Goal: Task Accomplishment & Management: Use online tool/utility

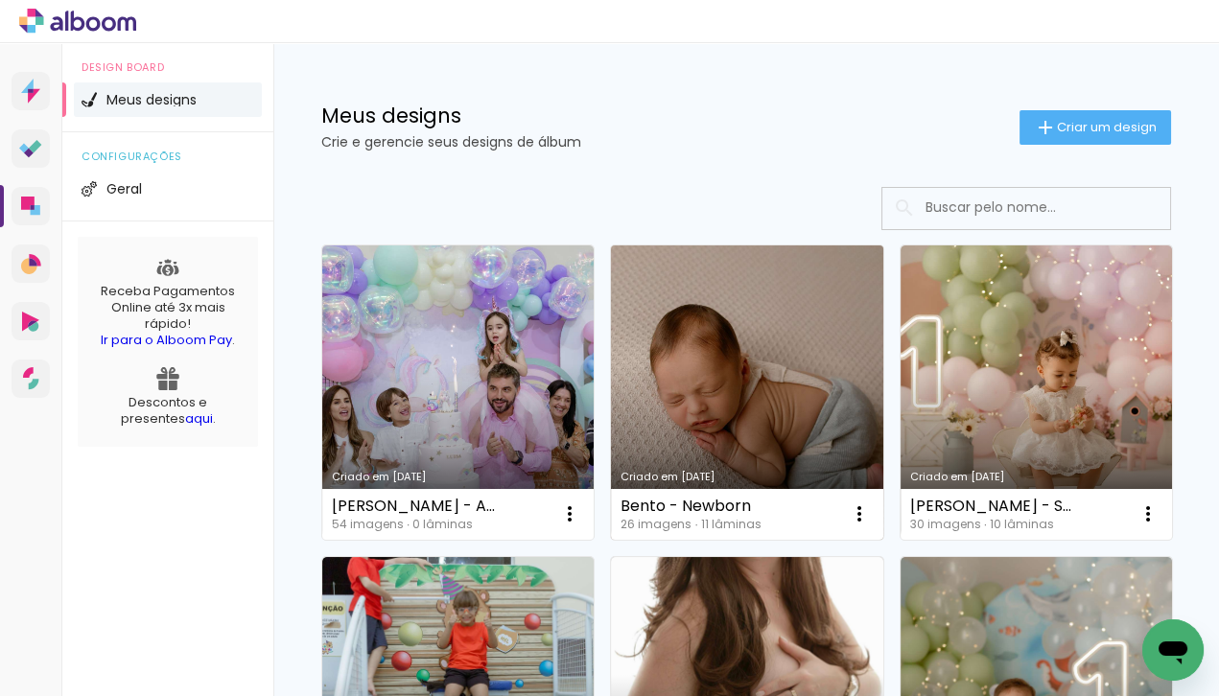
click at [797, 483] on link "Criado em [DATE]" at bounding box center [746, 392] width 271 height 294
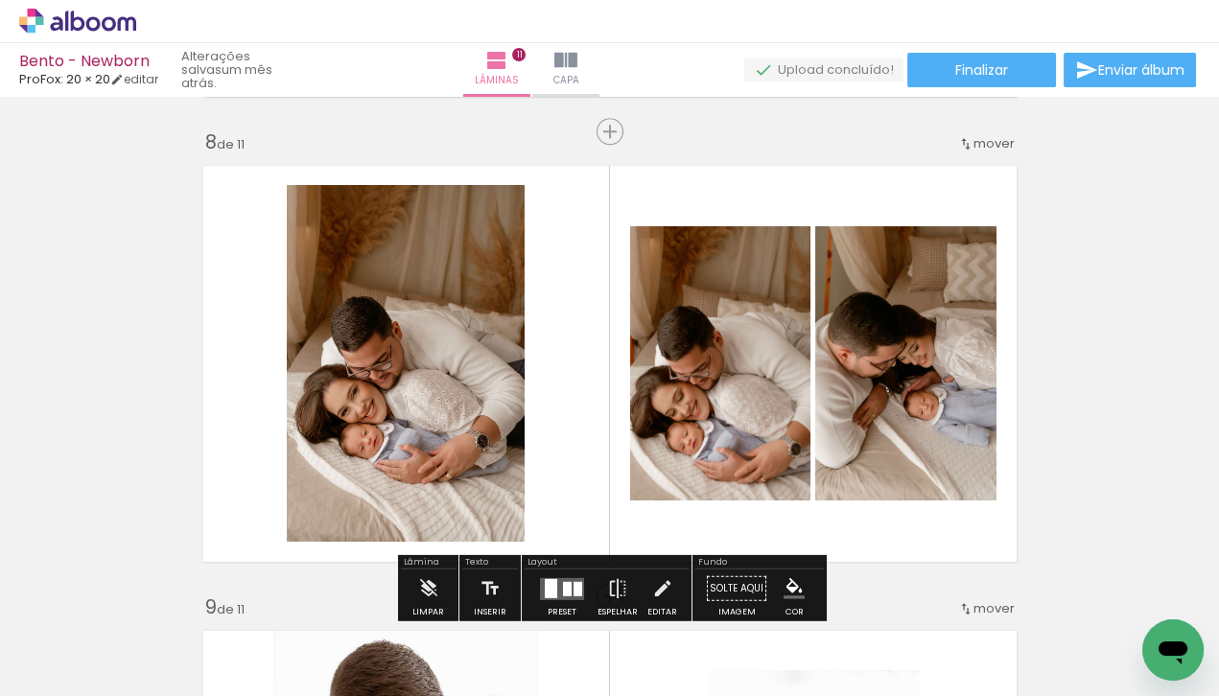
scroll to position [3229, 0]
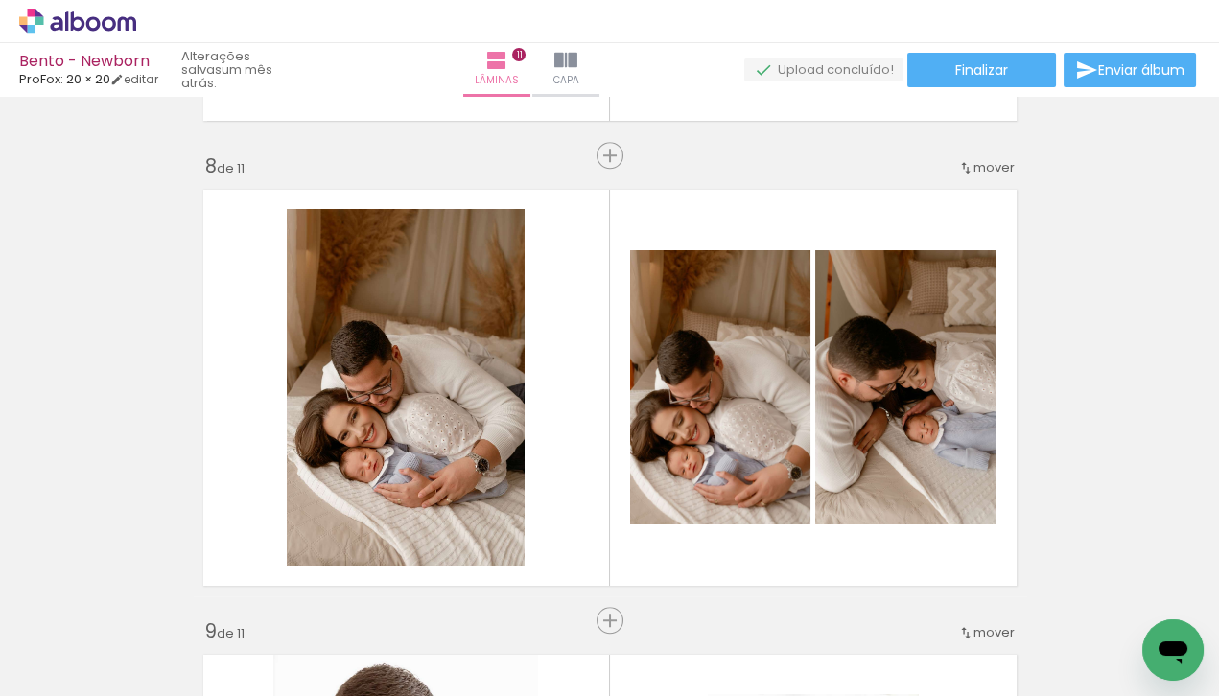
click at [84, 11] on icon at bounding box center [77, 21] width 117 height 25
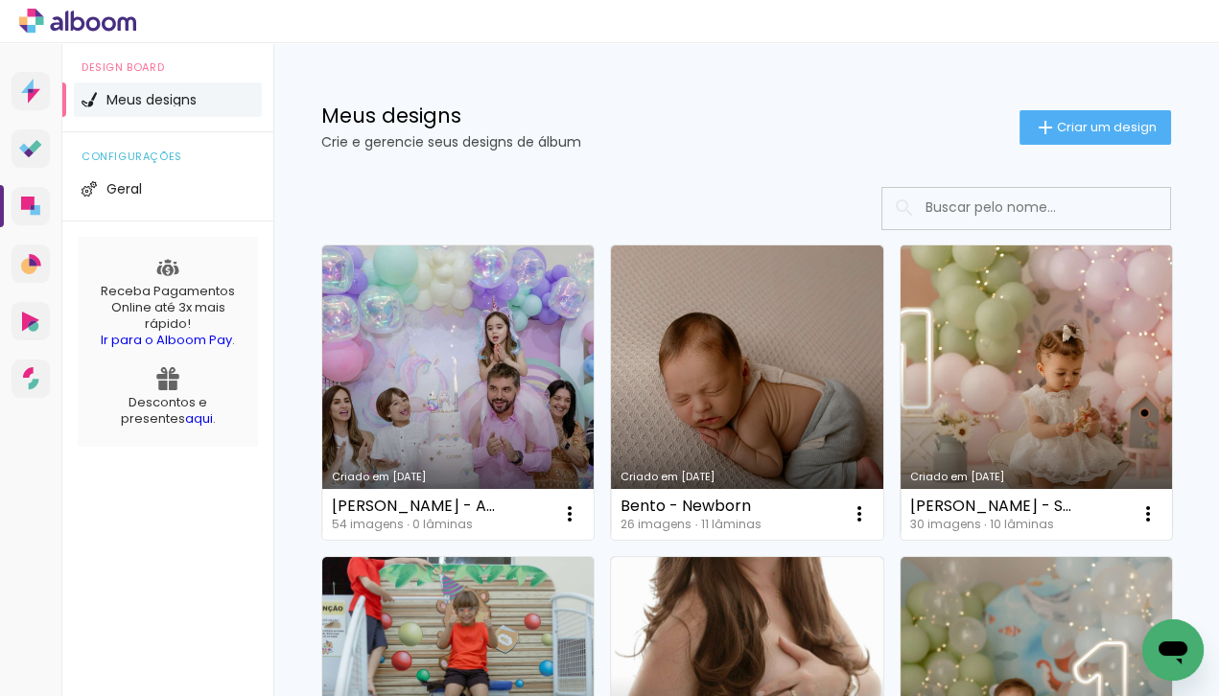
click at [1038, 441] on link "Criado em [DATE]" at bounding box center [1035, 392] width 271 height 294
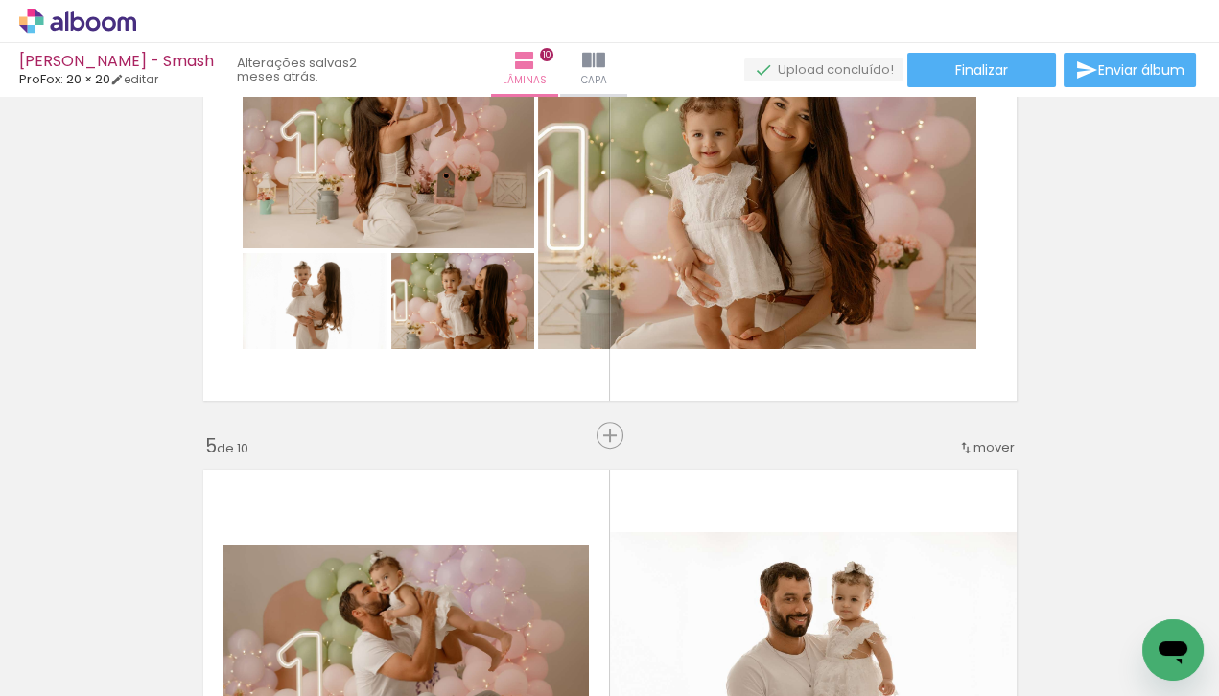
scroll to position [1527, 0]
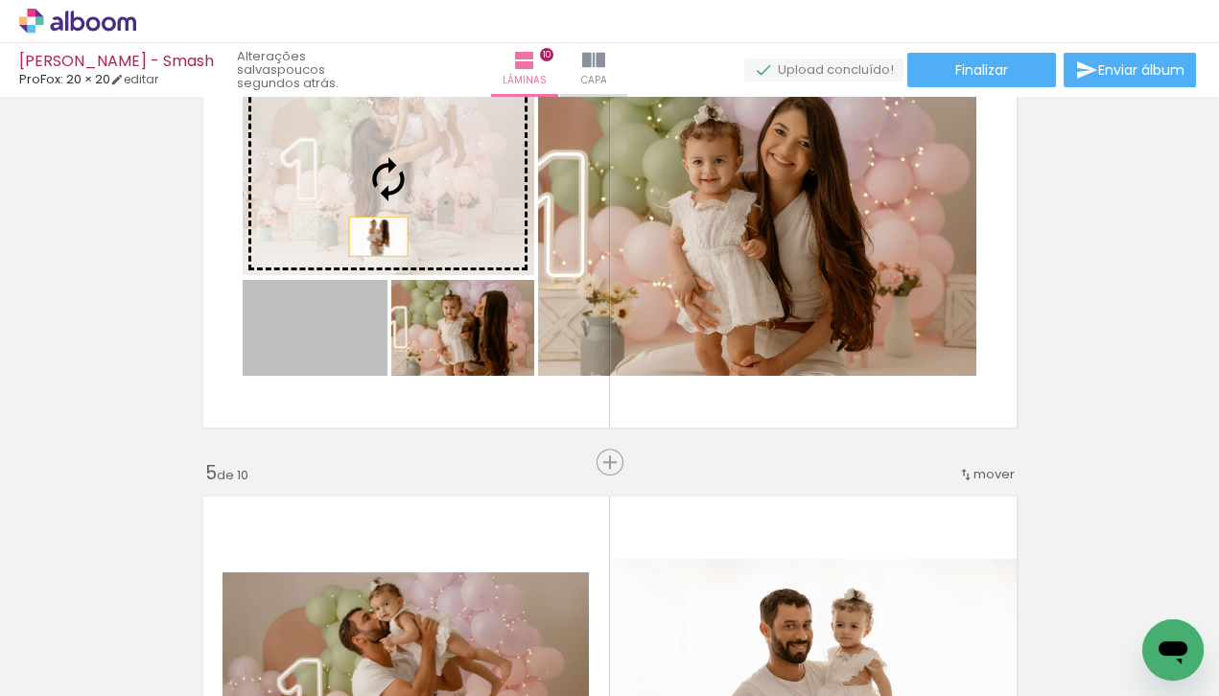
drag, startPoint x: 349, startPoint y: 348, endPoint x: 395, endPoint y: 219, distance: 137.4
click at [0, 0] on slot at bounding box center [0, 0] width 0 height 0
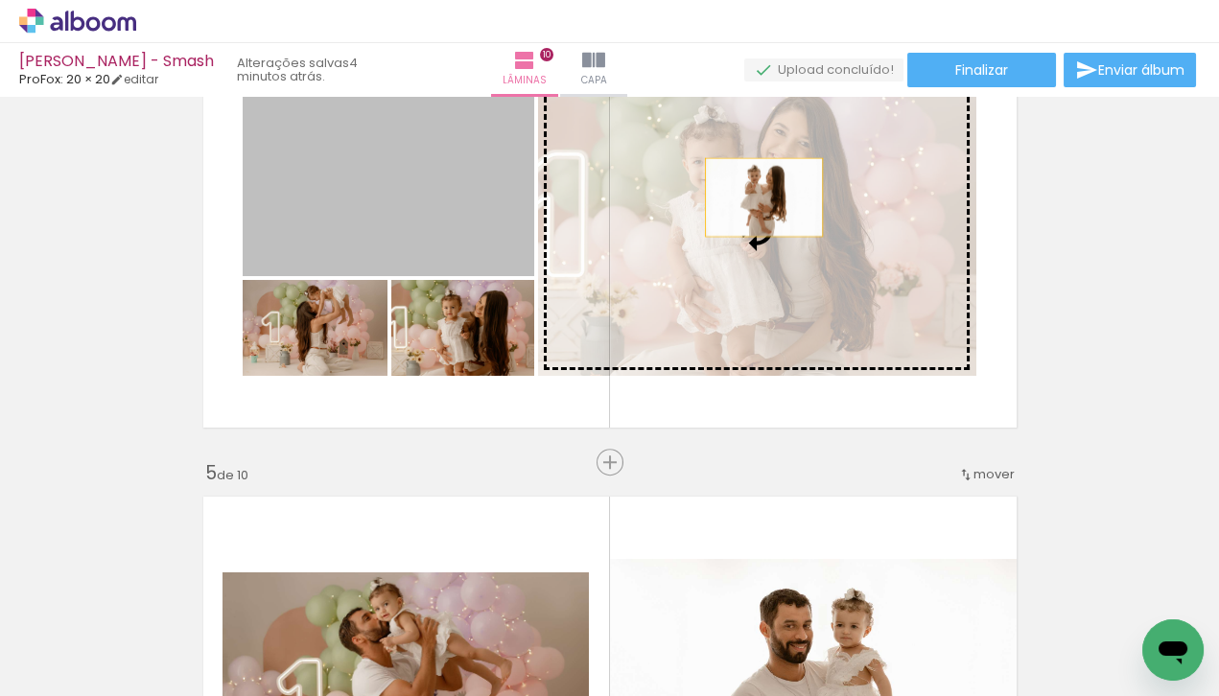
drag, startPoint x: 432, startPoint y: 170, endPoint x: 760, endPoint y: 196, distance: 329.0
click at [0, 0] on slot at bounding box center [0, 0] width 0 height 0
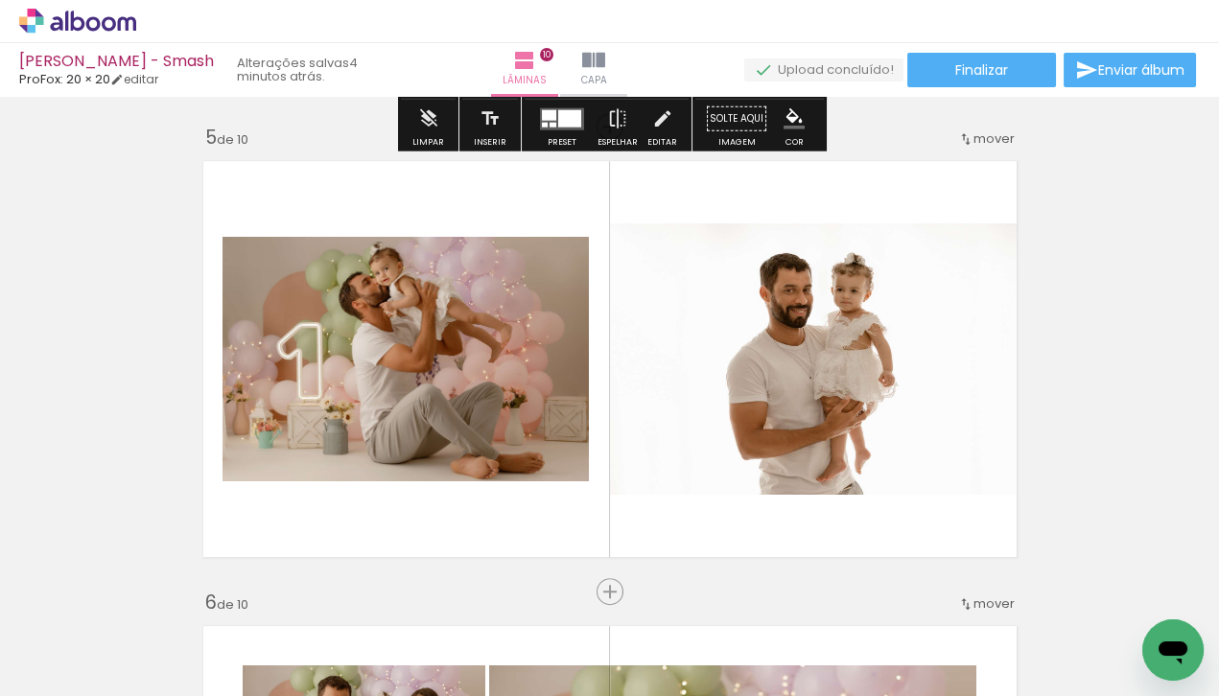
scroll to position [1898, 0]
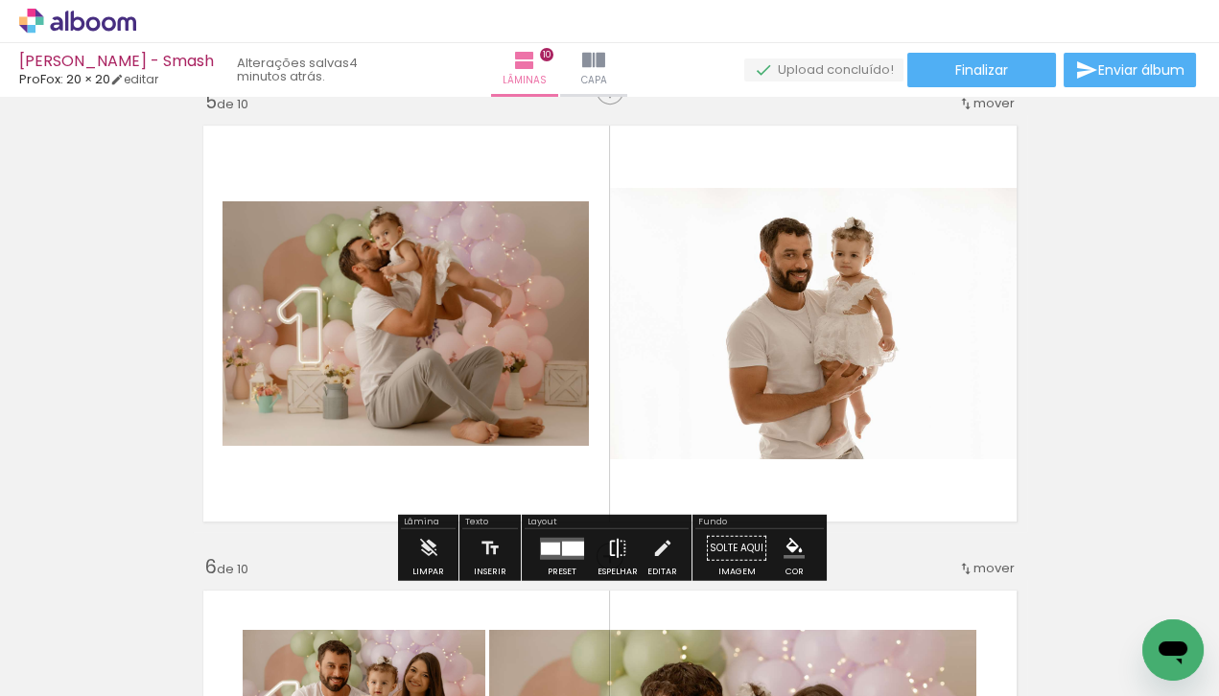
click at [598, 544] on paper-button "Espelhar" at bounding box center [618, 553] width 50 height 49
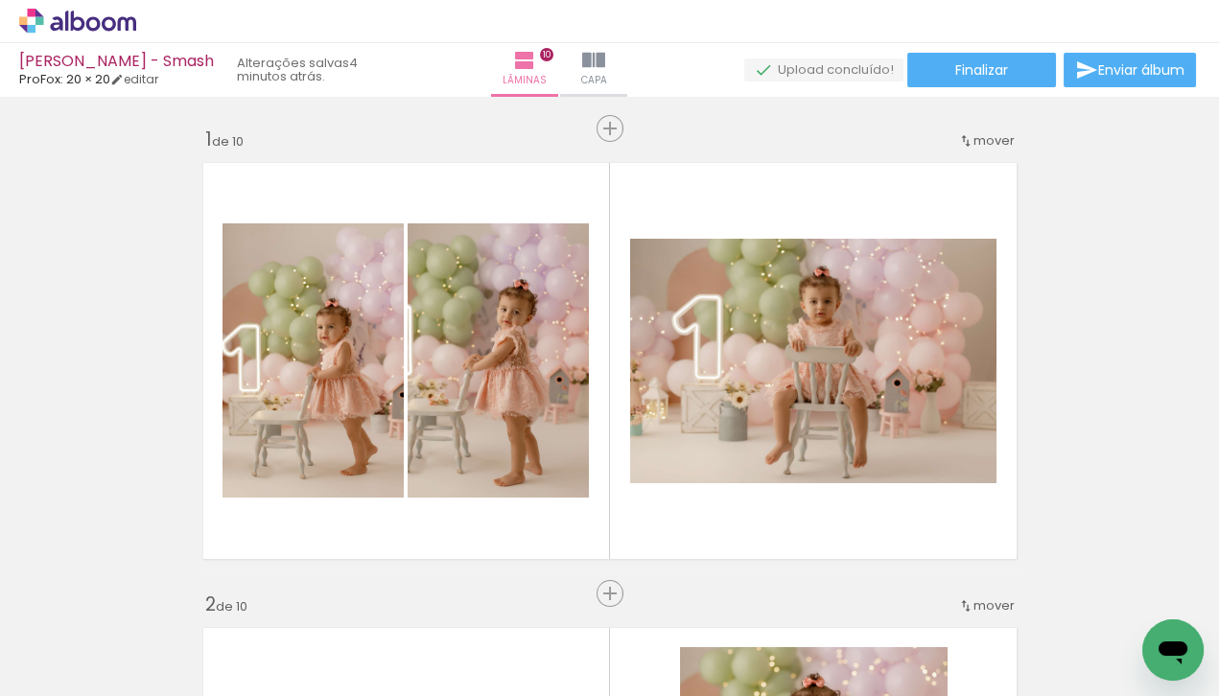
scroll to position [1196, 0]
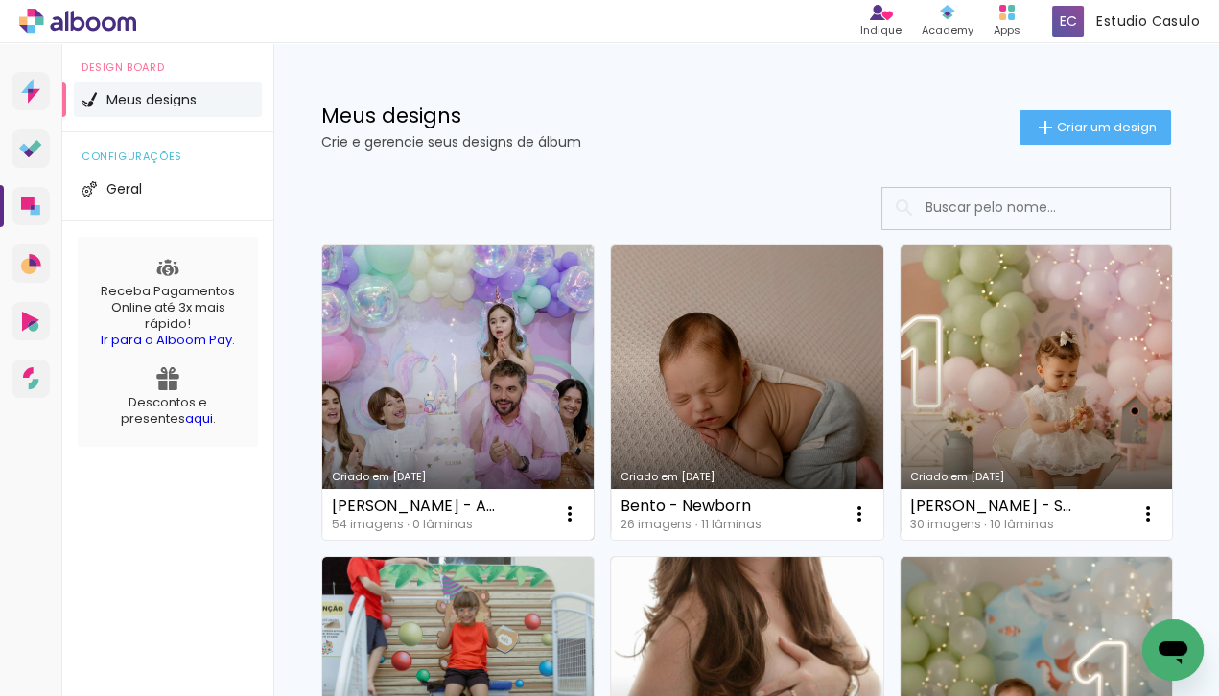
click at [509, 365] on link "Criado em [DATE]" at bounding box center [457, 392] width 271 height 294
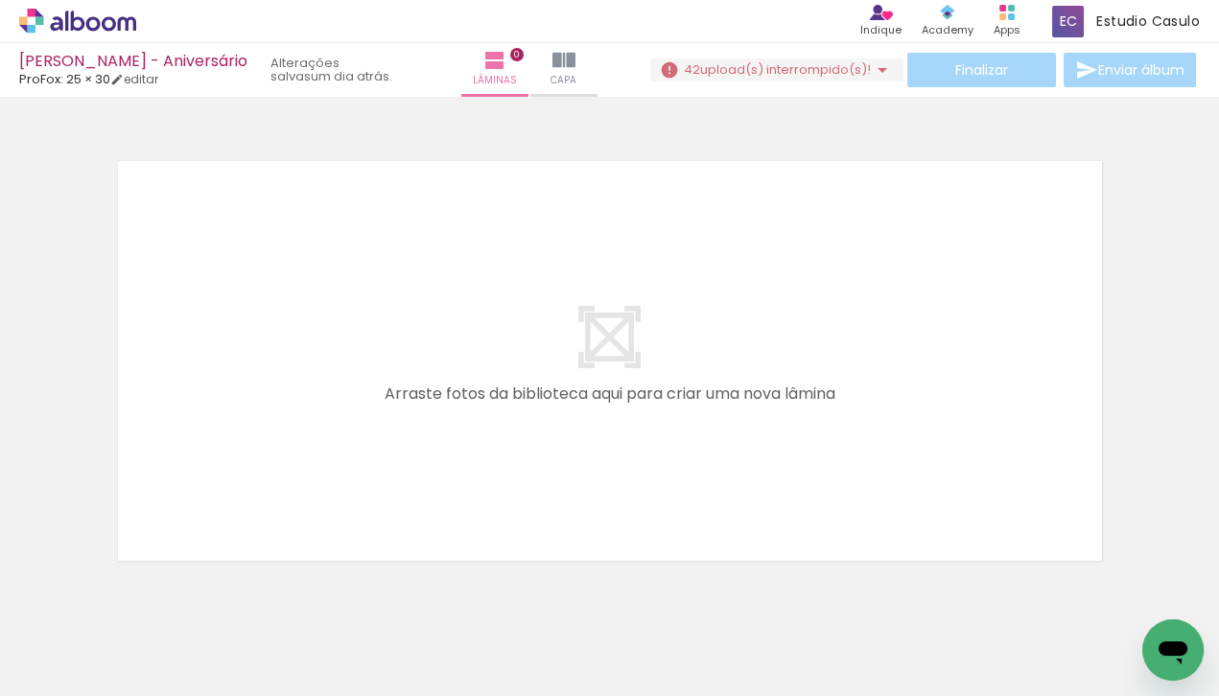
click at [245, 640] on quentale-thumb at bounding box center [191, 631] width 107 height 110
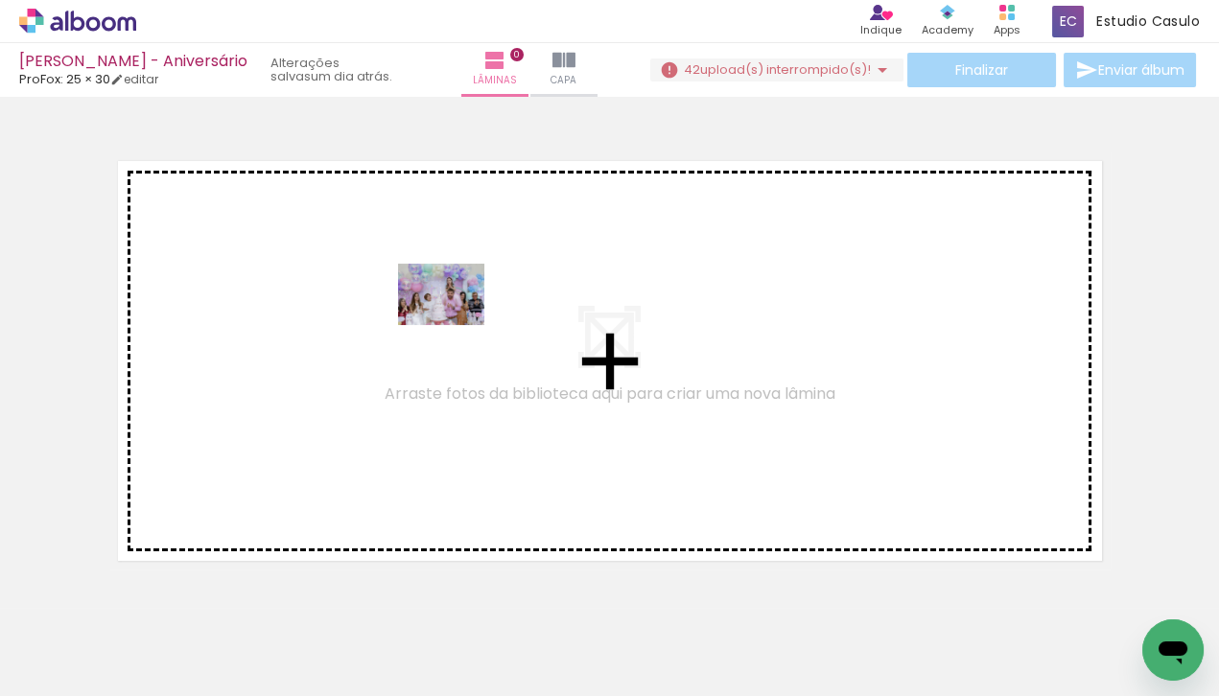
drag, startPoint x: 199, startPoint y: 640, endPoint x: 455, endPoint y: 321, distance: 408.5
click at [455, 321] on quentale-workspace at bounding box center [609, 348] width 1219 height 696
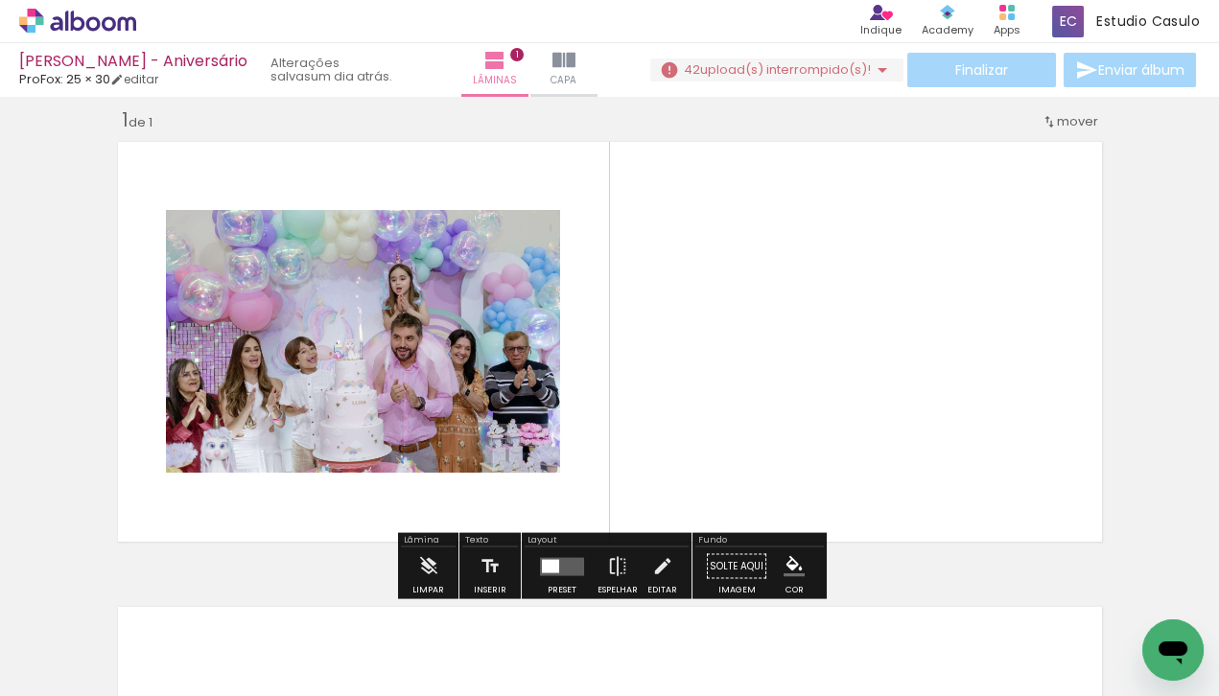
scroll to position [24, 0]
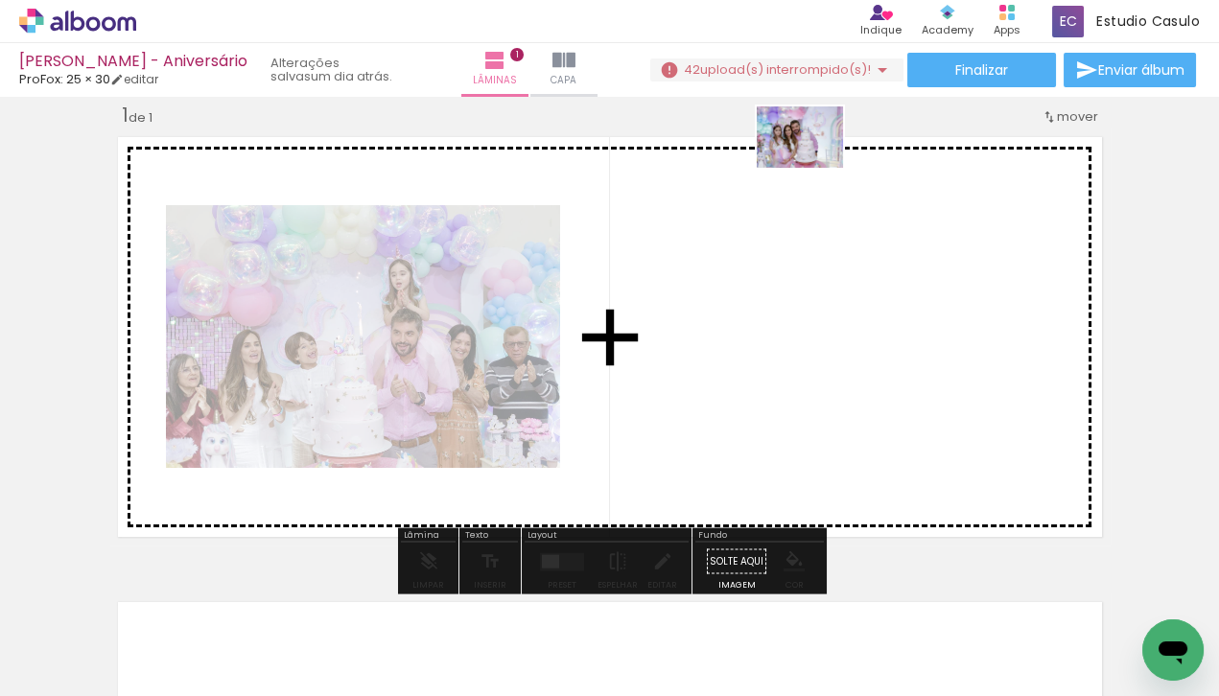
drag, startPoint x: 398, startPoint y: 643, endPoint x: 814, endPoint y: 164, distance: 634.9
click at [814, 164] on quentale-workspace at bounding box center [609, 348] width 1219 height 696
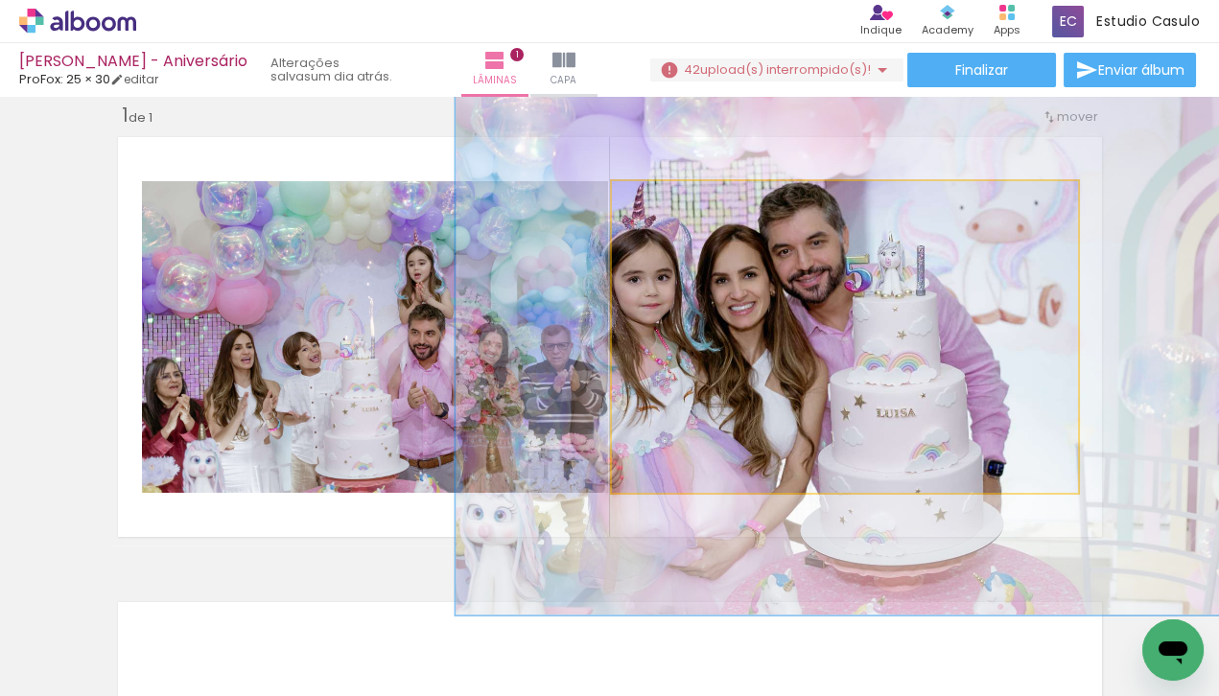
drag, startPoint x: 661, startPoint y: 202, endPoint x: 705, endPoint y: 202, distance: 44.1
type paper-slider "167"
click at [705, 202] on div at bounding box center [700, 201] width 17 height 17
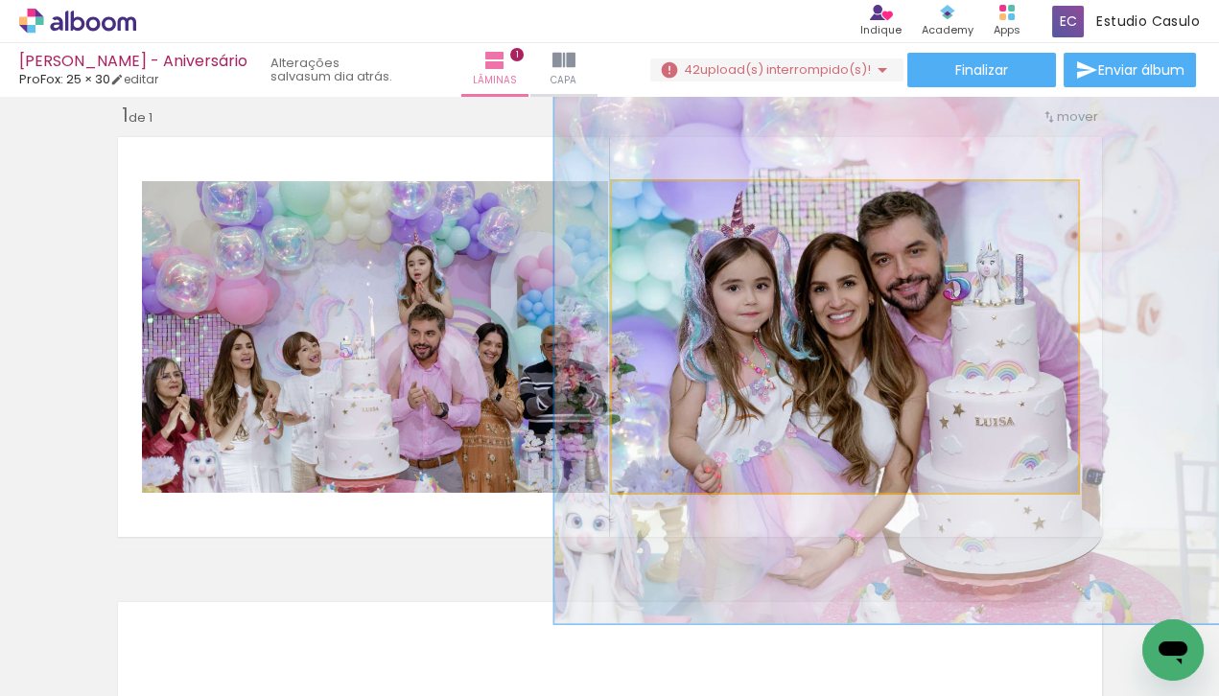
drag, startPoint x: 798, startPoint y: 342, endPoint x: 897, endPoint y: 349, distance: 99.0
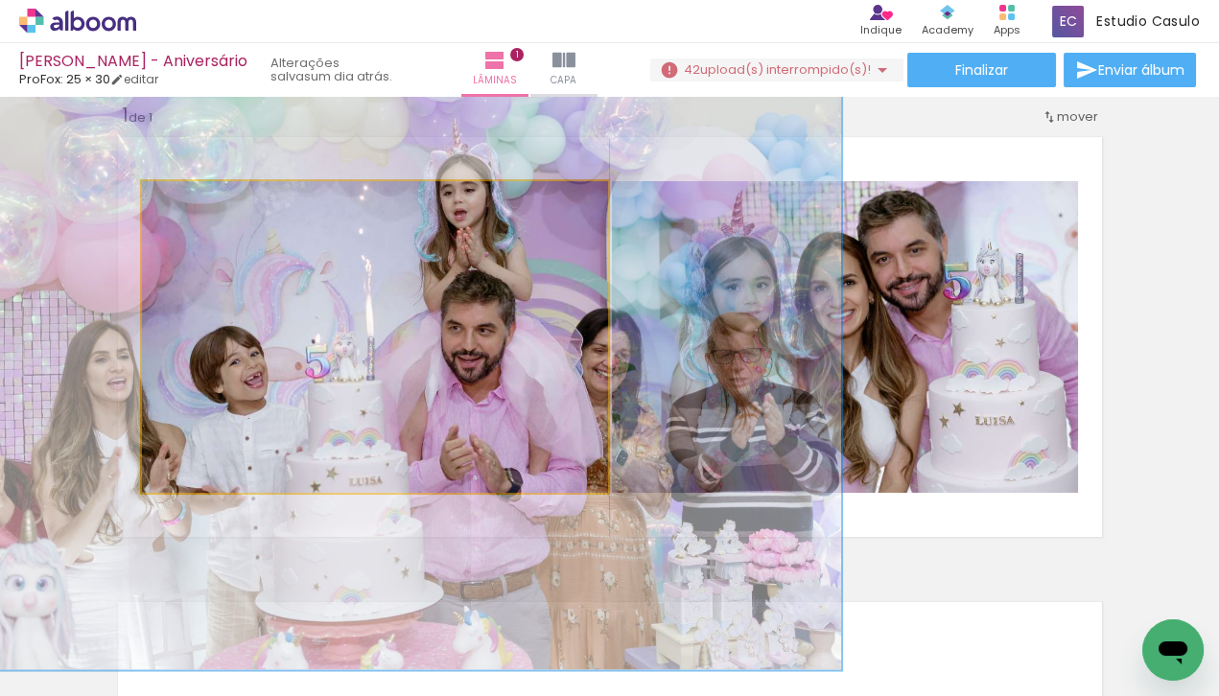
drag, startPoint x: 188, startPoint y: 205, endPoint x: 273, endPoint y: 210, distance: 85.5
type paper-slider "200"
click at [274, 210] on paper-slider at bounding box center [224, 201] width 105 height 29
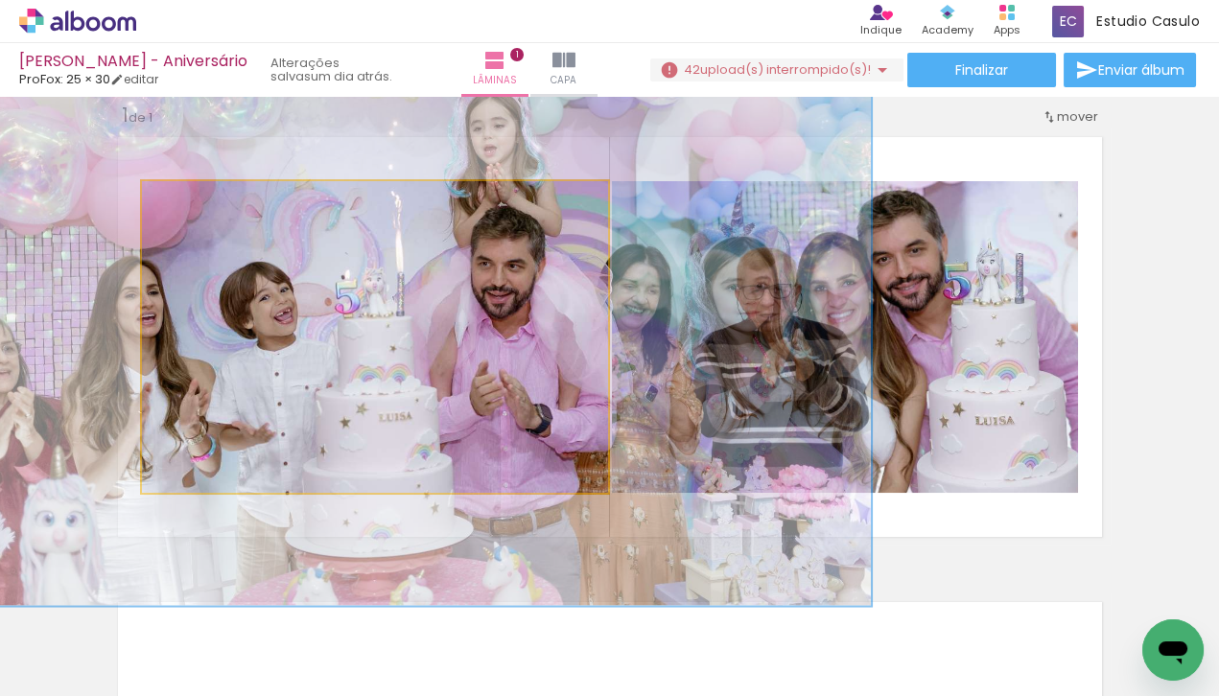
drag, startPoint x: 327, startPoint y: 373, endPoint x: 356, endPoint y: 308, distance: 71.3
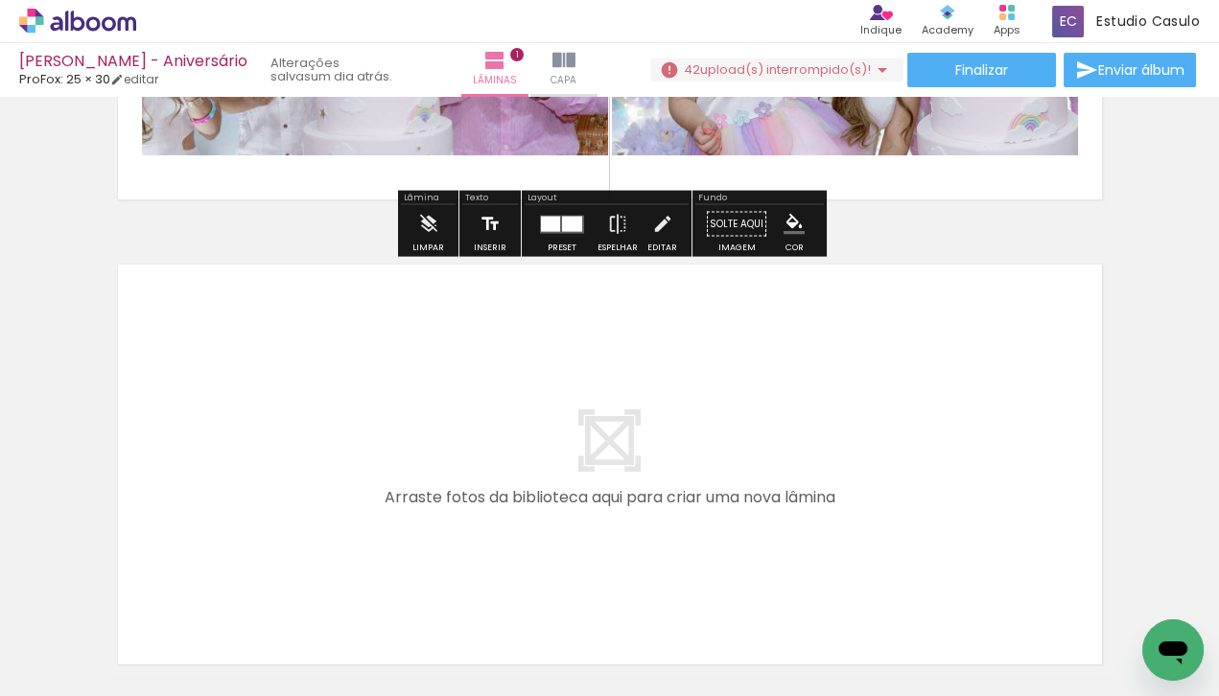
scroll to position [404, 0]
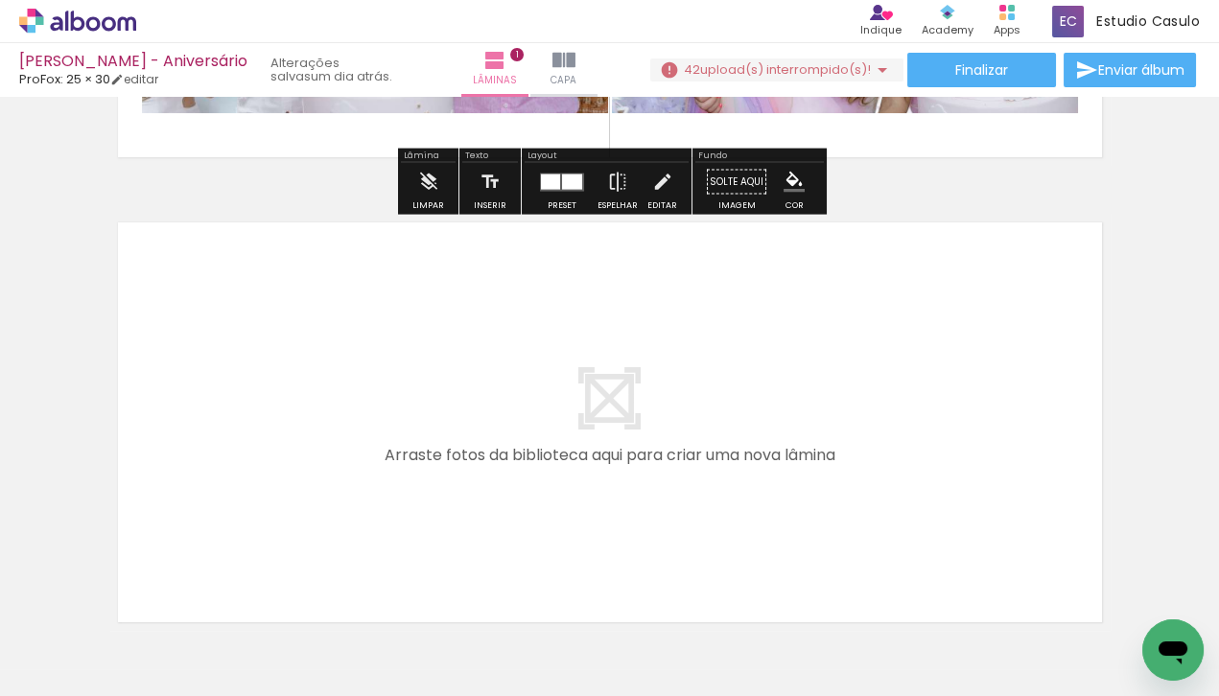
drag, startPoint x: 544, startPoint y: 639, endPoint x: 544, endPoint y: 560, distance: 78.6
click at [342, 618] on div at bounding box center [299, 630] width 86 height 61
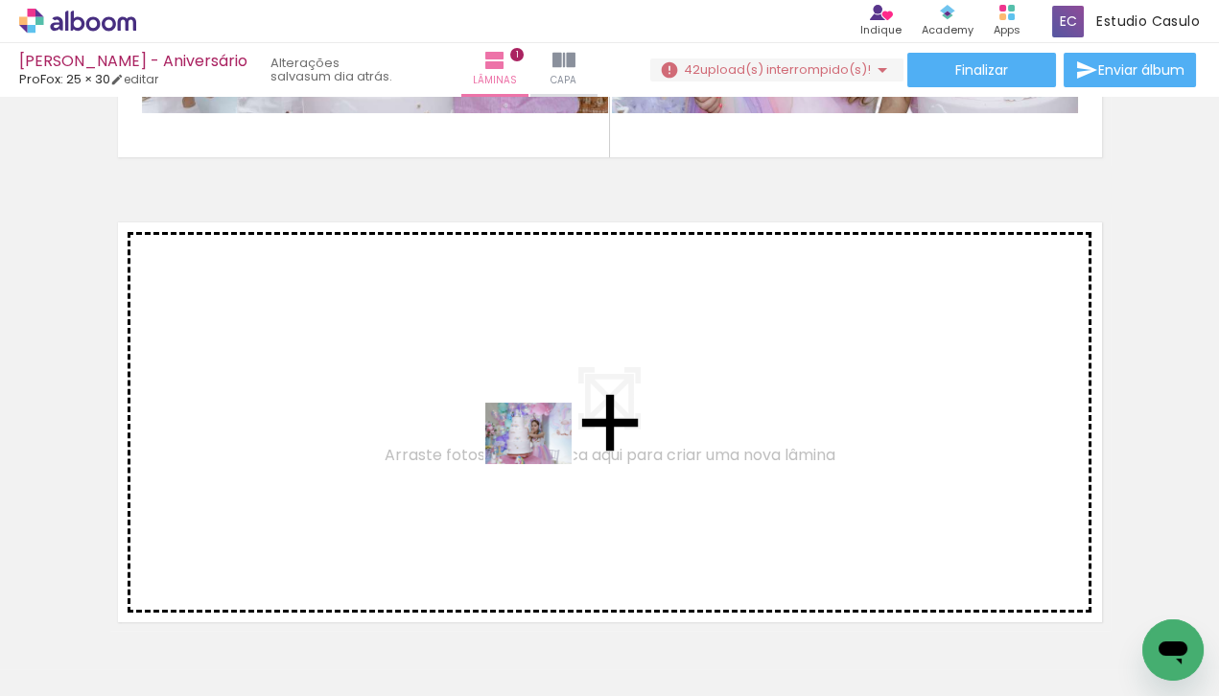
click at [543, 459] on quentale-workspace at bounding box center [609, 348] width 1219 height 696
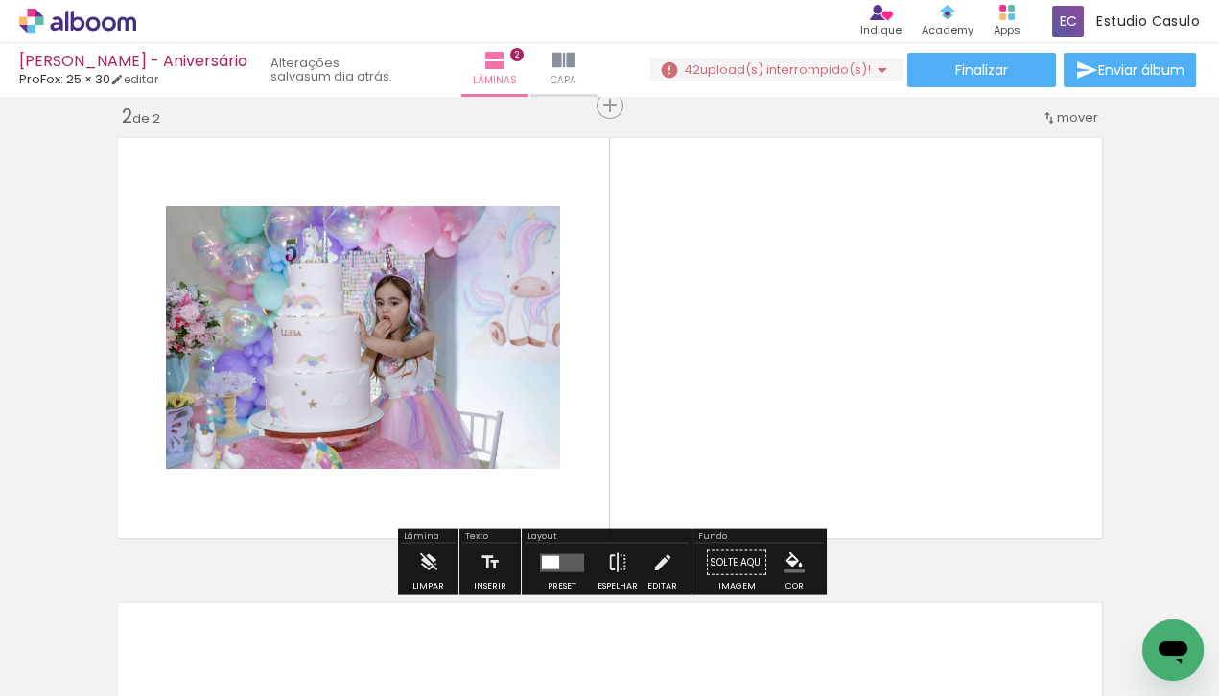
scroll to position [489, 0]
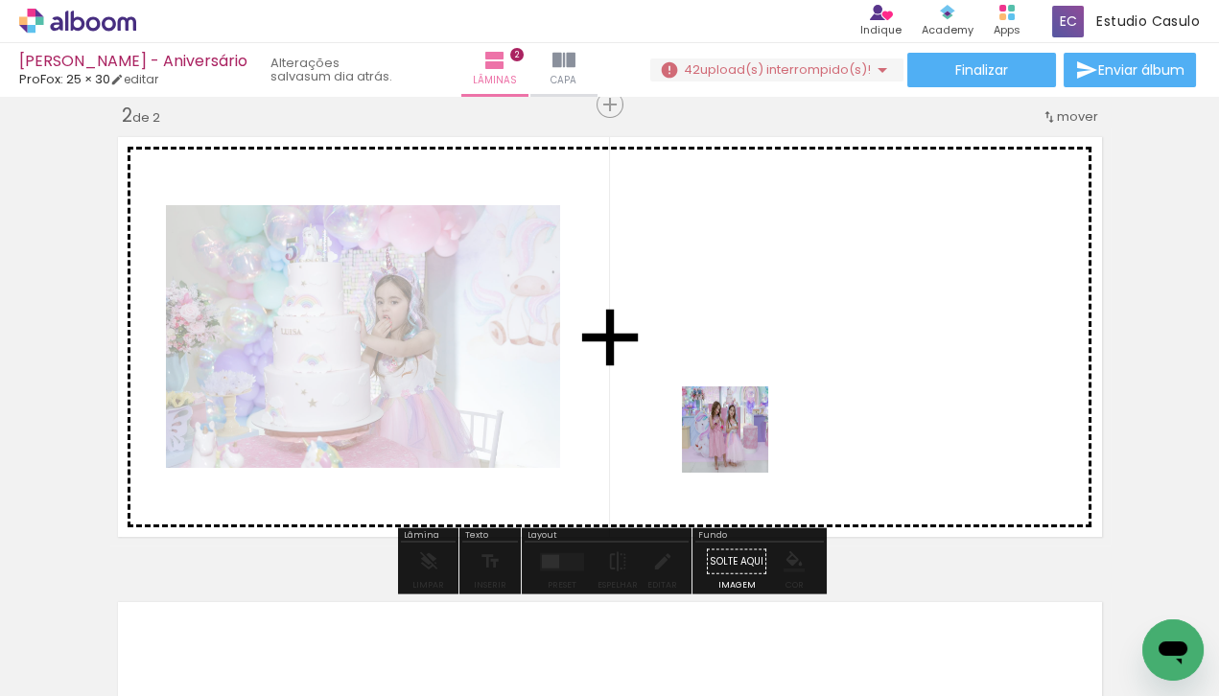
drag, startPoint x: 645, startPoint y: 651, endPoint x: 741, endPoint y: 440, distance: 231.7
click at [741, 440] on quentale-workspace at bounding box center [609, 348] width 1219 height 696
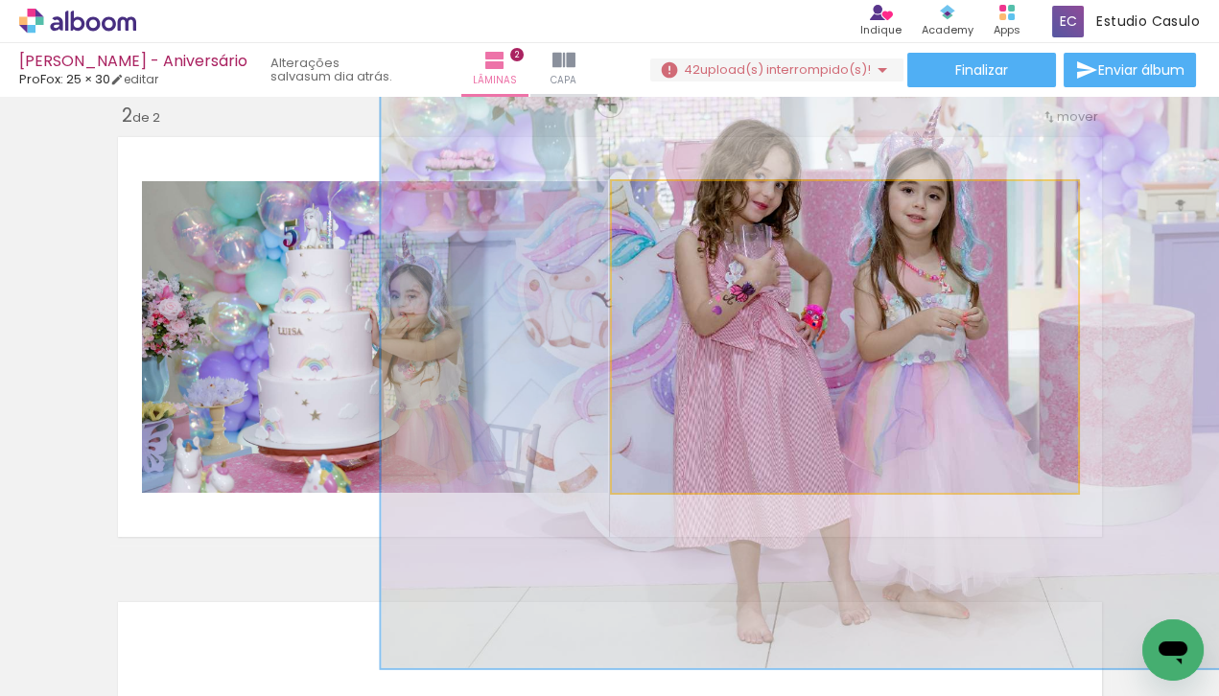
drag, startPoint x: 662, startPoint y: 203, endPoint x: 737, endPoint y: 208, distance: 75.9
click at [737, 208] on div at bounding box center [722, 201] width 31 height 31
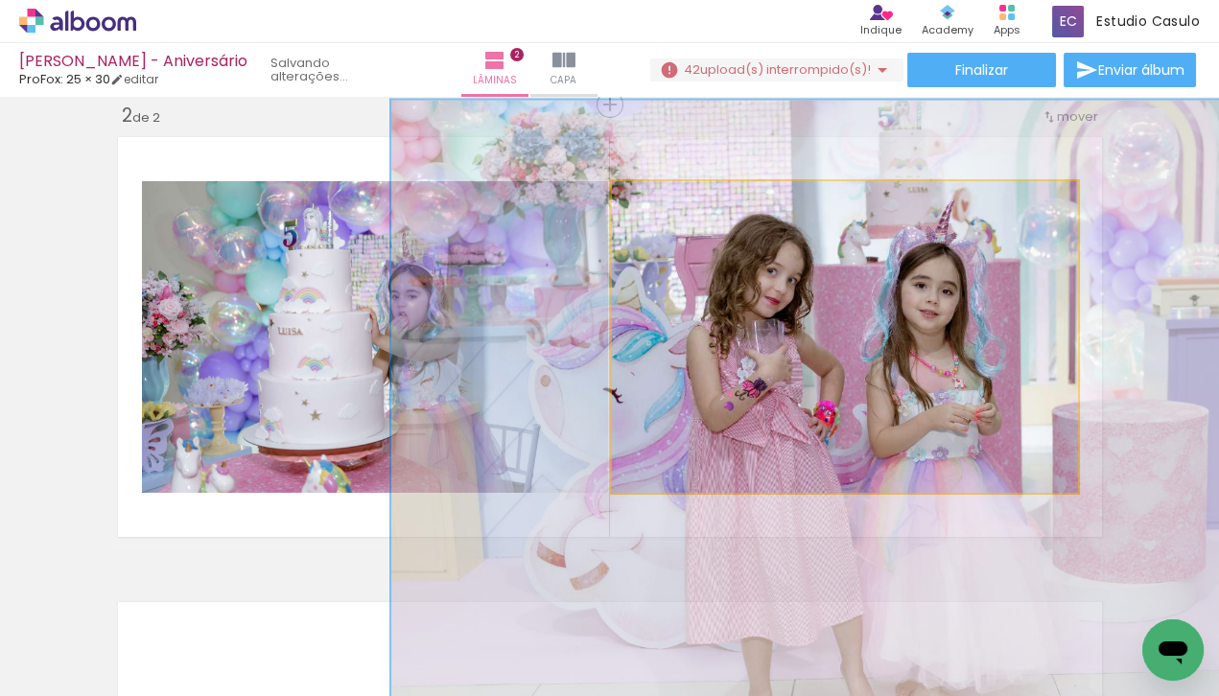
drag, startPoint x: 871, startPoint y: 302, endPoint x: 881, endPoint y: 395, distance: 93.6
click at [882, 396] on div at bounding box center [857, 433] width 932 height 665
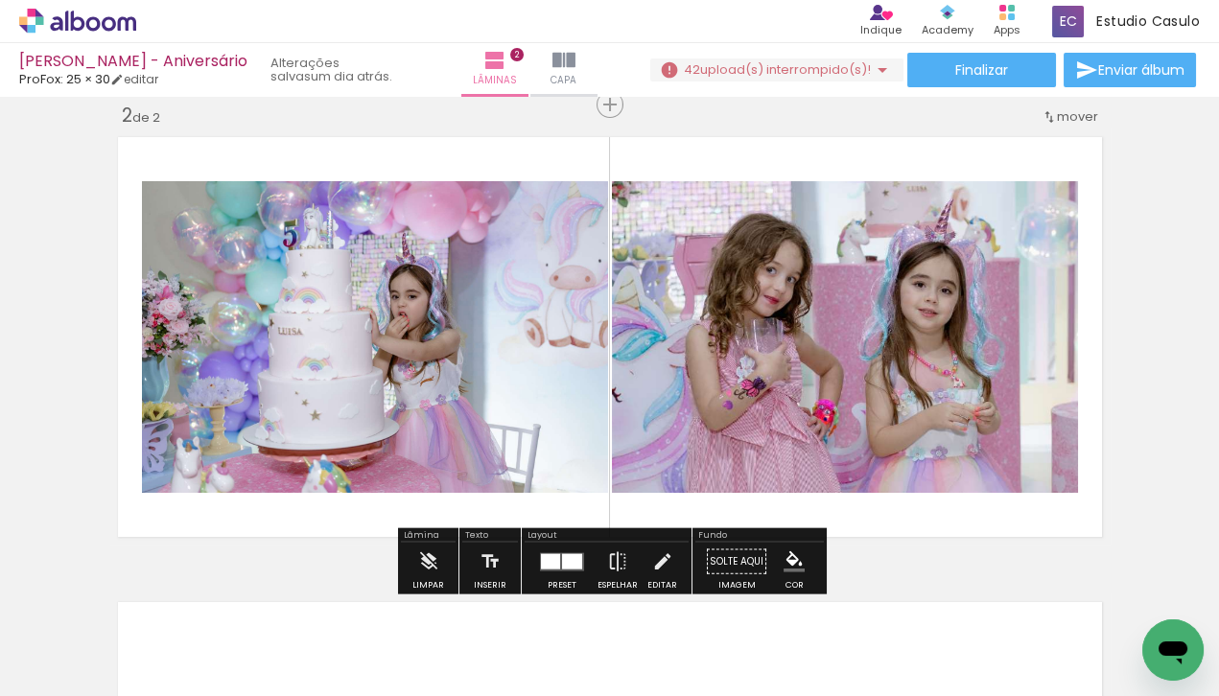
click at [342, 626] on div at bounding box center [299, 630] width 86 height 61
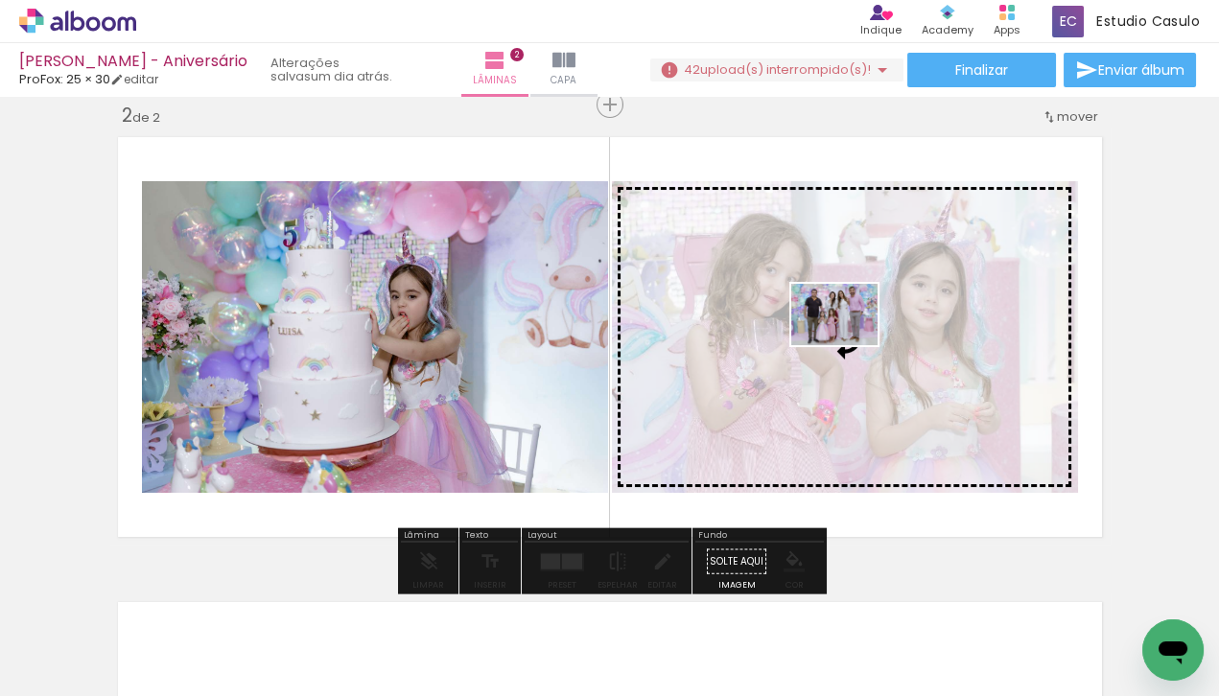
drag, startPoint x: 737, startPoint y: 626, endPoint x: 848, endPoint y: 340, distance: 306.3
click at [849, 341] on quentale-workspace at bounding box center [609, 348] width 1219 height 696
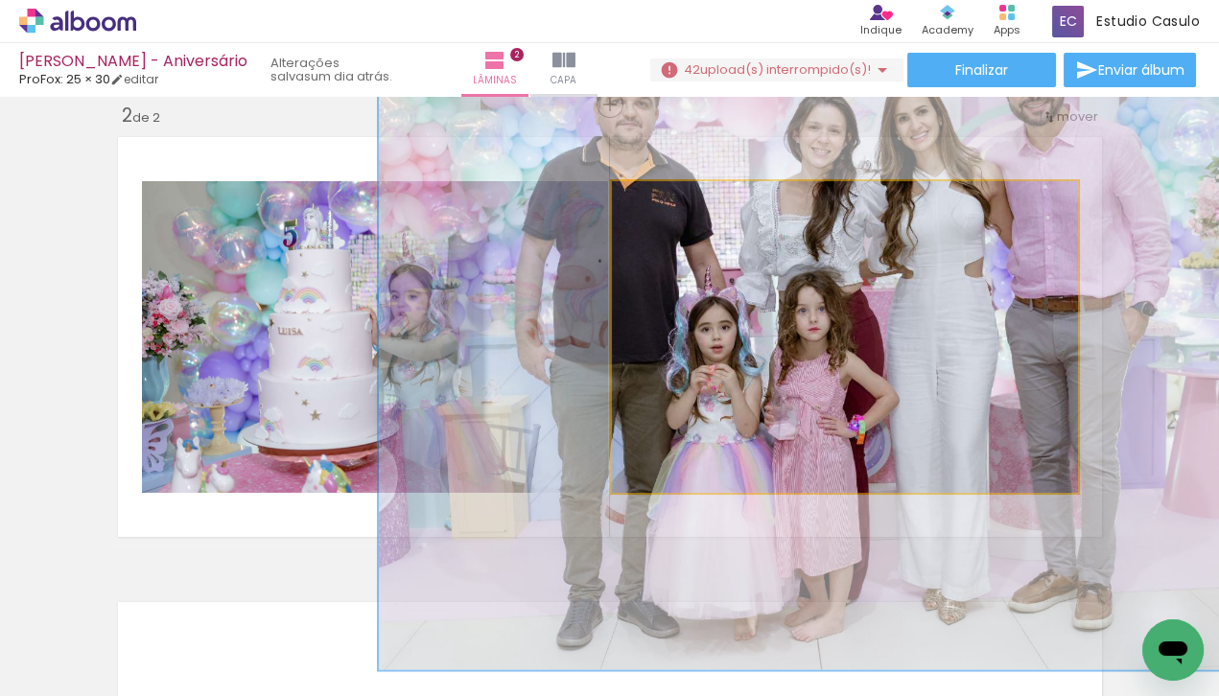
drag, startPoint x: 663, startPoint y: 203, endPoint x: 783, endPoint y: 227, distance: 123.2
click at [784, 228] on quentale-photo at bounding box center [845, 337] width 466 height 312
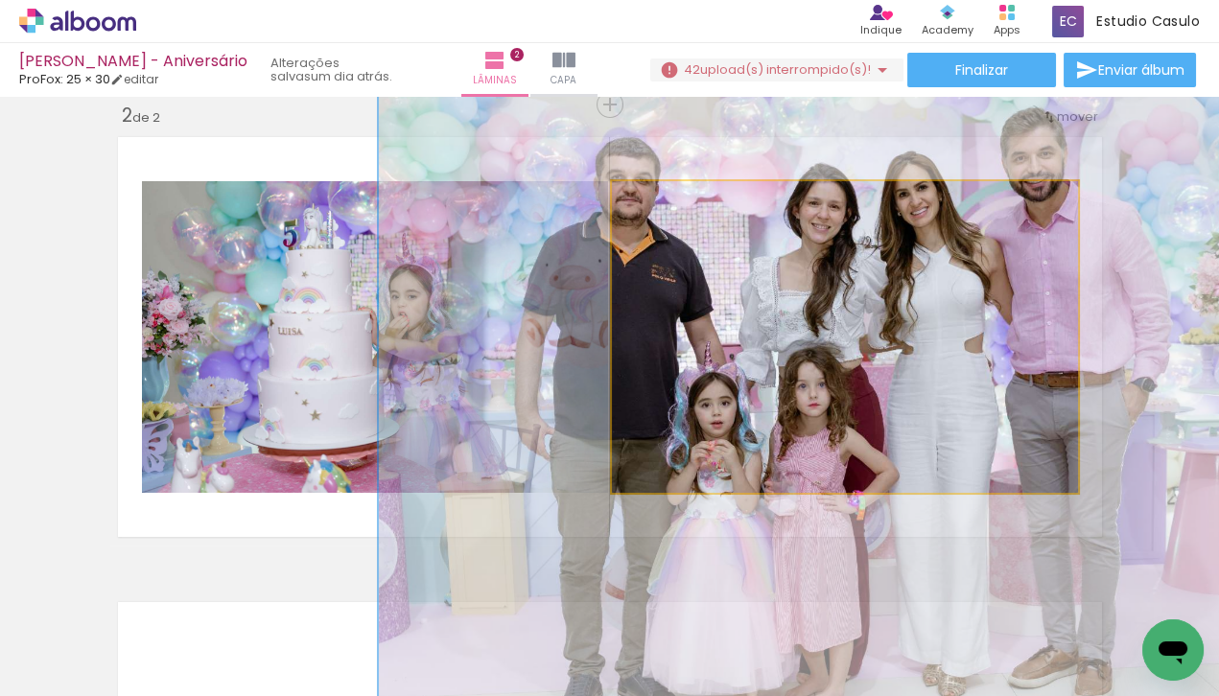
drag, startPoint x: 902, startPoint y: 338, endPoint x: 902, endPoint y: 414, distance: 75.8
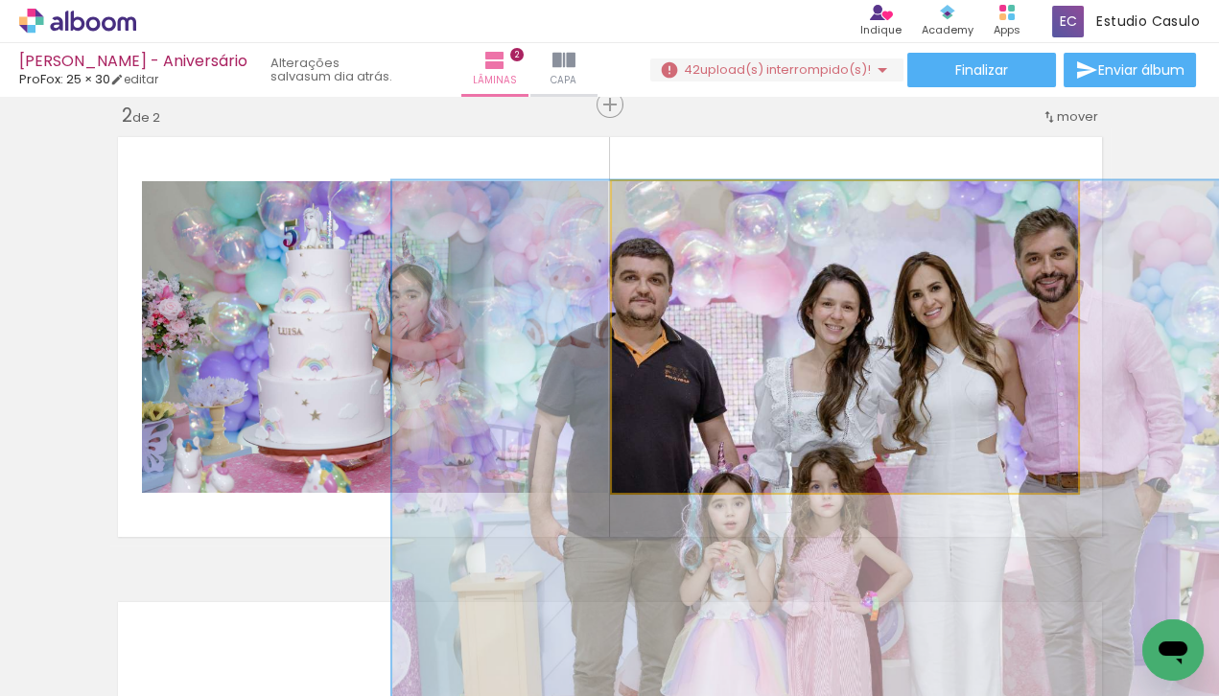
drag, startPoint x: 839, startPoint y: 315, endPoint x: 852, endPoint y: 435, distance: 121.6
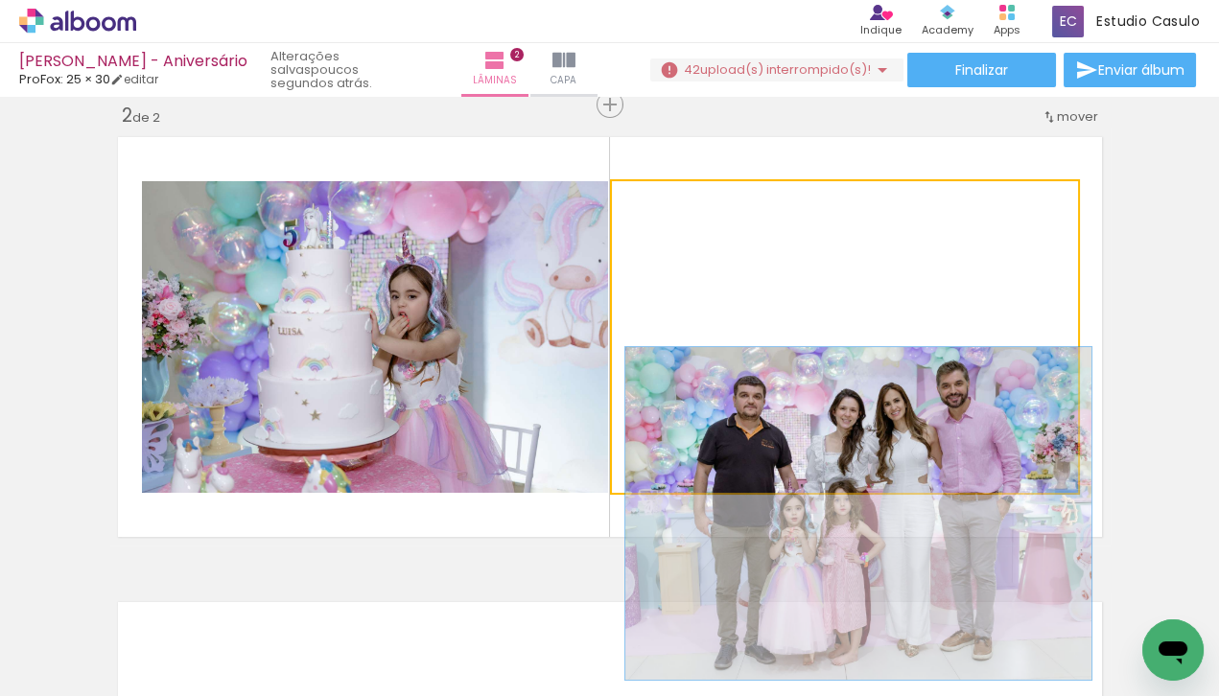
type paper-slider "100"
drag, startPoint x: 735, startPoint y: 206, endPoint x: 649, endPoint y: 221, distance: 86.5
click at [649, 221] on quentale-photo at bounding box center [845, 337] width 466 height 312
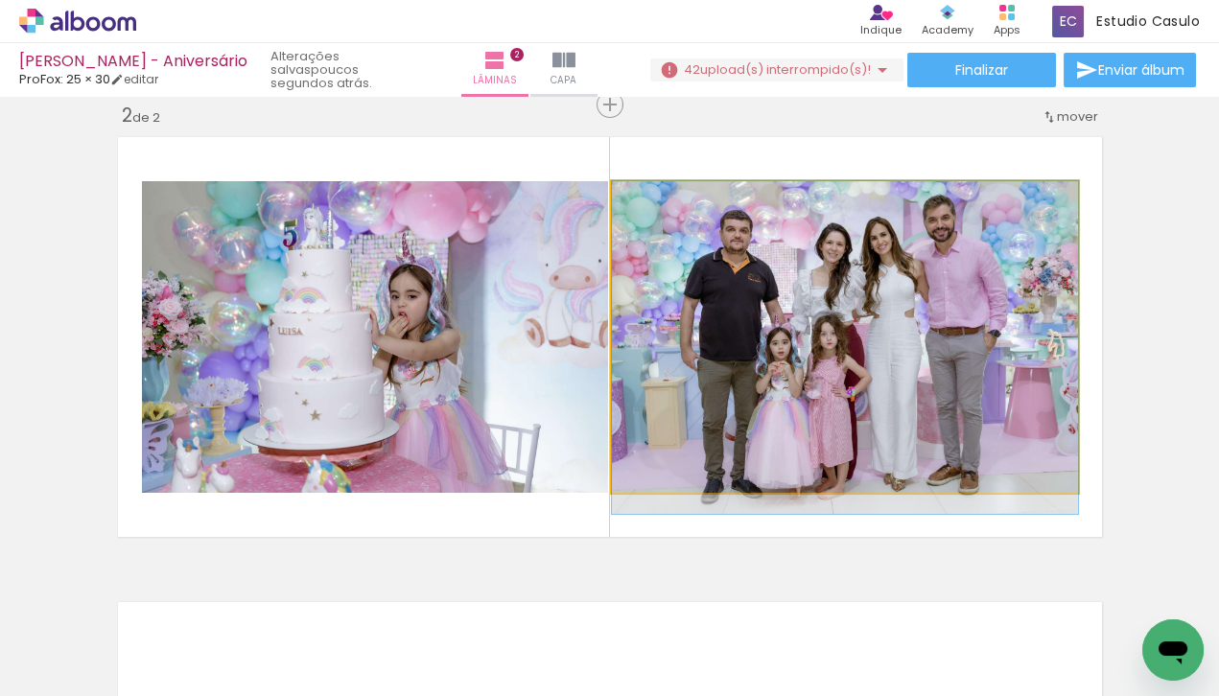
drag, startPoint x: 892, startPoint y: 415, endPoint x: 891, endPoint y: 279, distance: 136.2
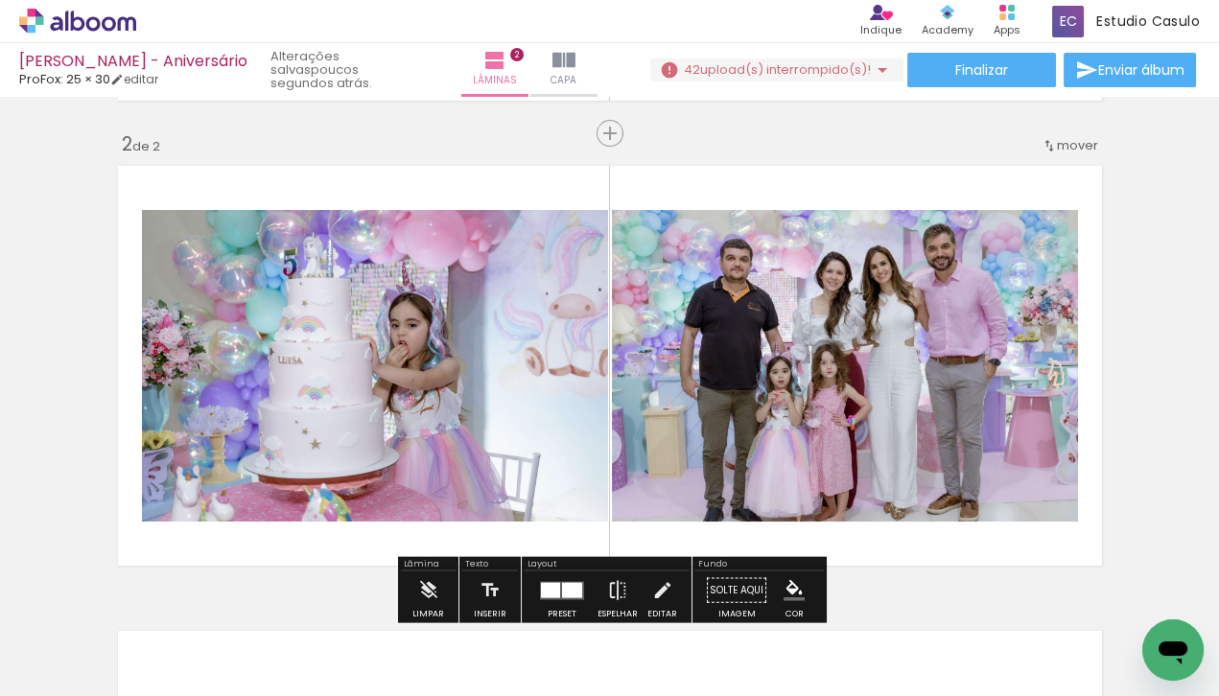
scroll to position [0, 0]
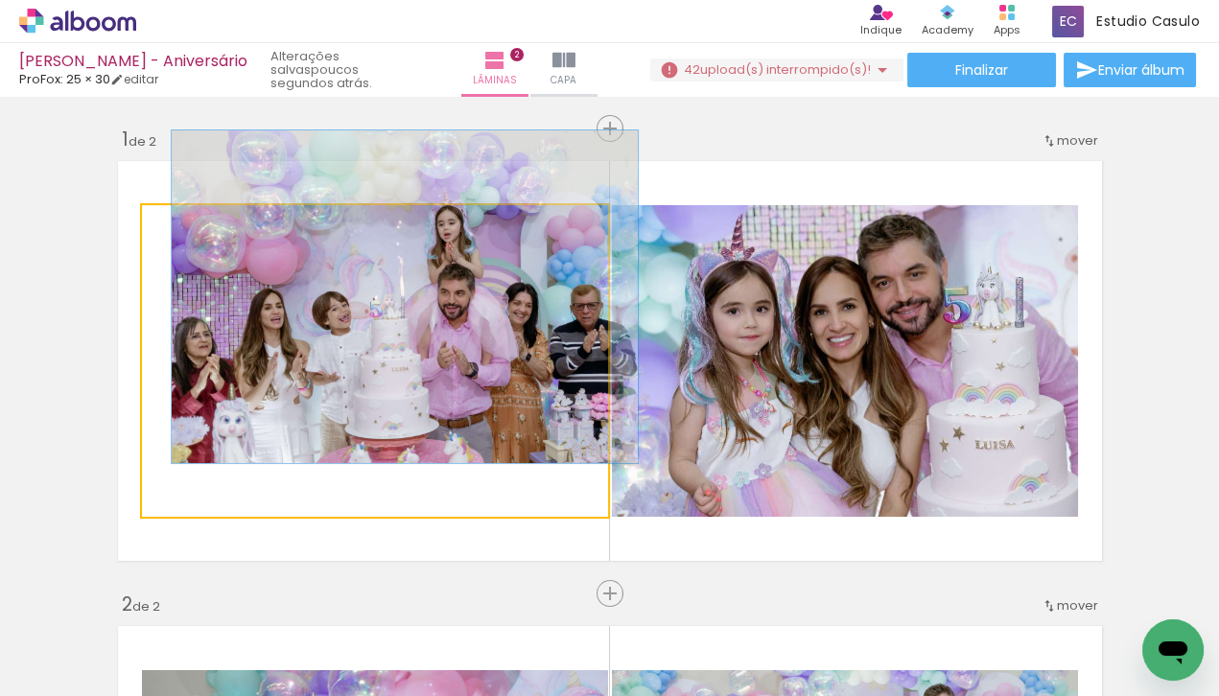
drag, startPoint x: 257, startPoint y: 224, endPoint x: 133, endPoint y: 222, distance: 123.7
type paper-slider "100"
click at [133, 222] on quentale-layouter at bounding box center [609, 360] width 1001 height 417
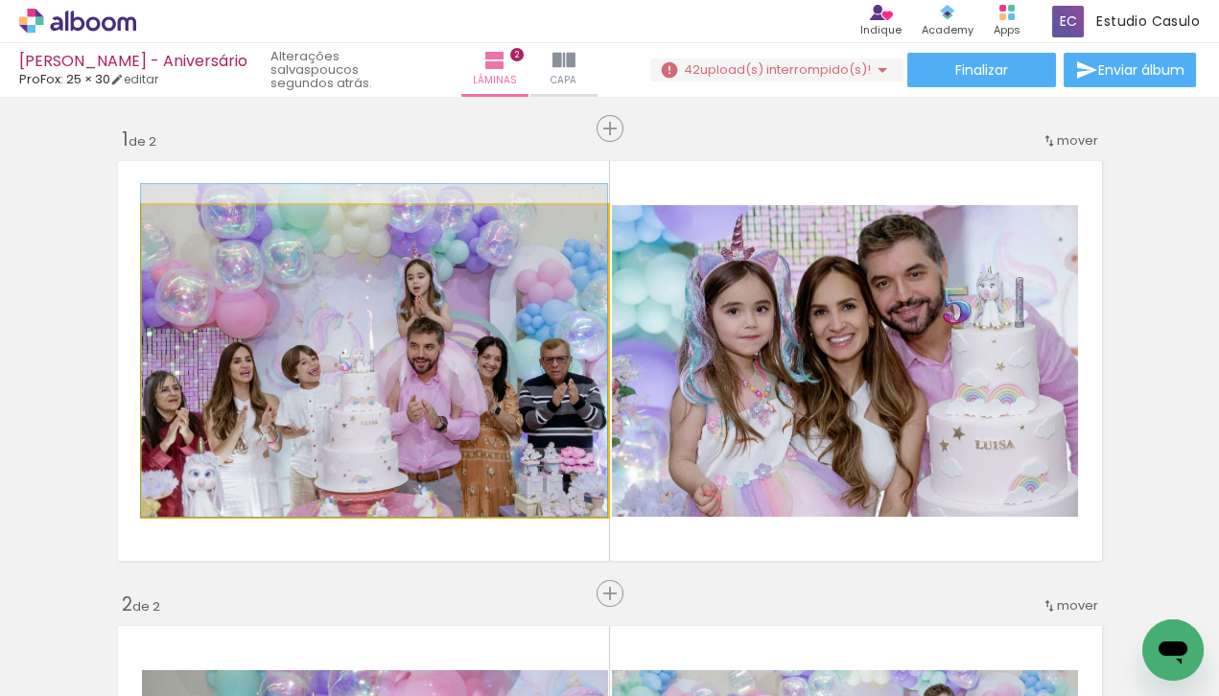
drag, startPoint x: 408, startPoint y: 367, endPoint x: 380, endPoint y: 408, distance: 49.5
